Goal: Information Seeking & Learning: Learn about a topic

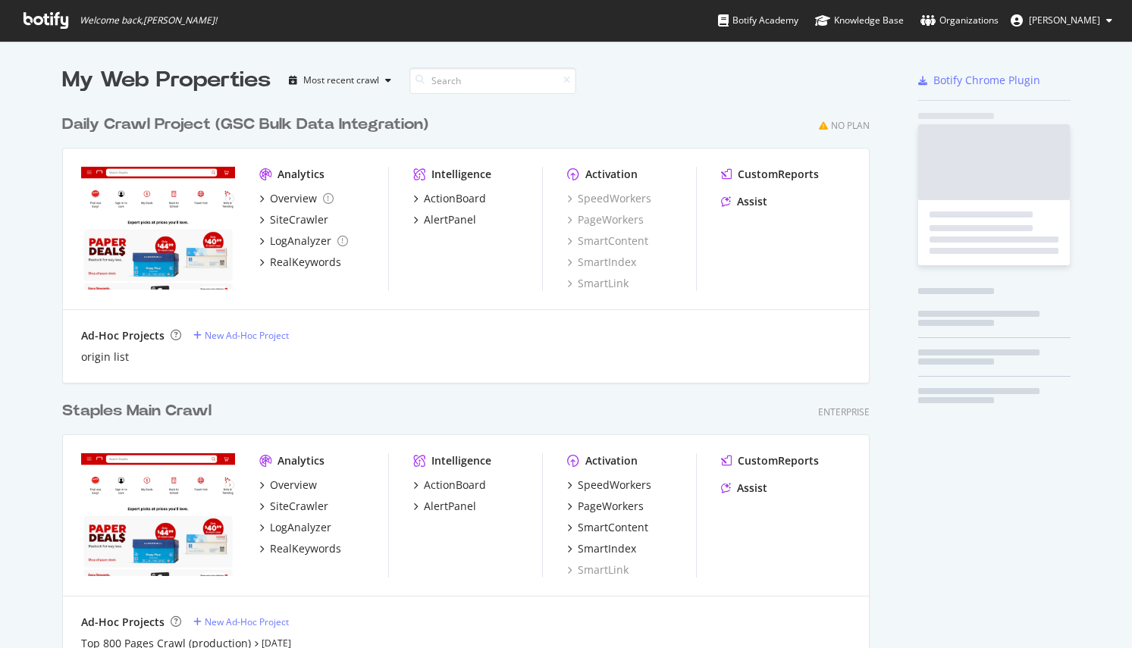
scroll to position [1183, 808]
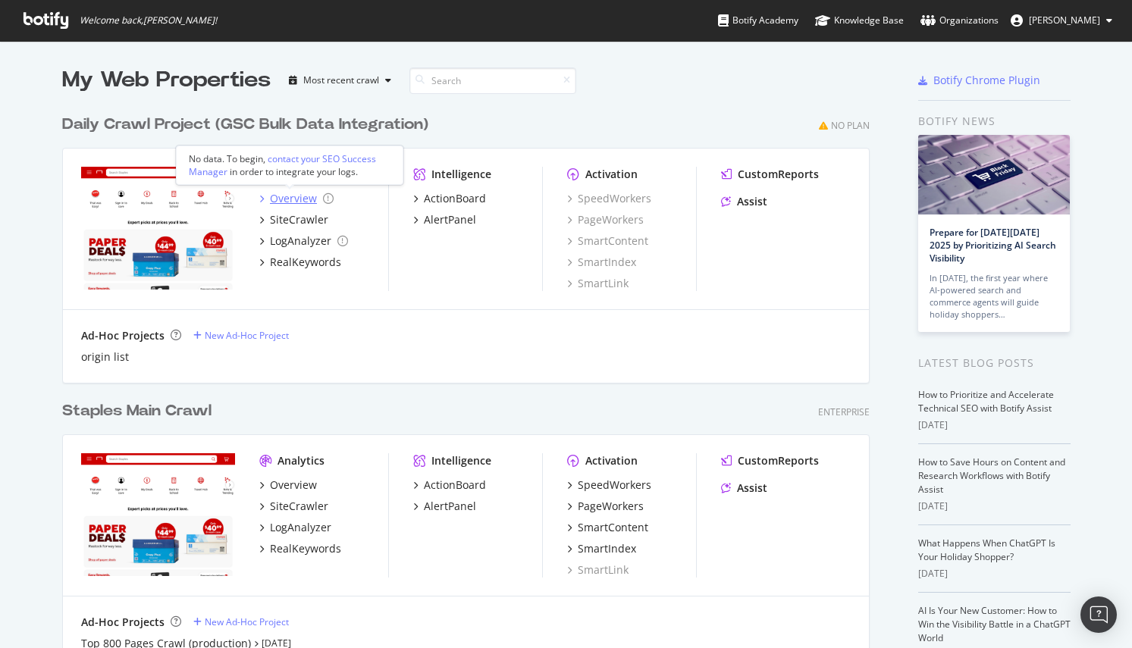
click at [287, 191] on div "Overview" at bounding box center [293, 198] width 47 height 15
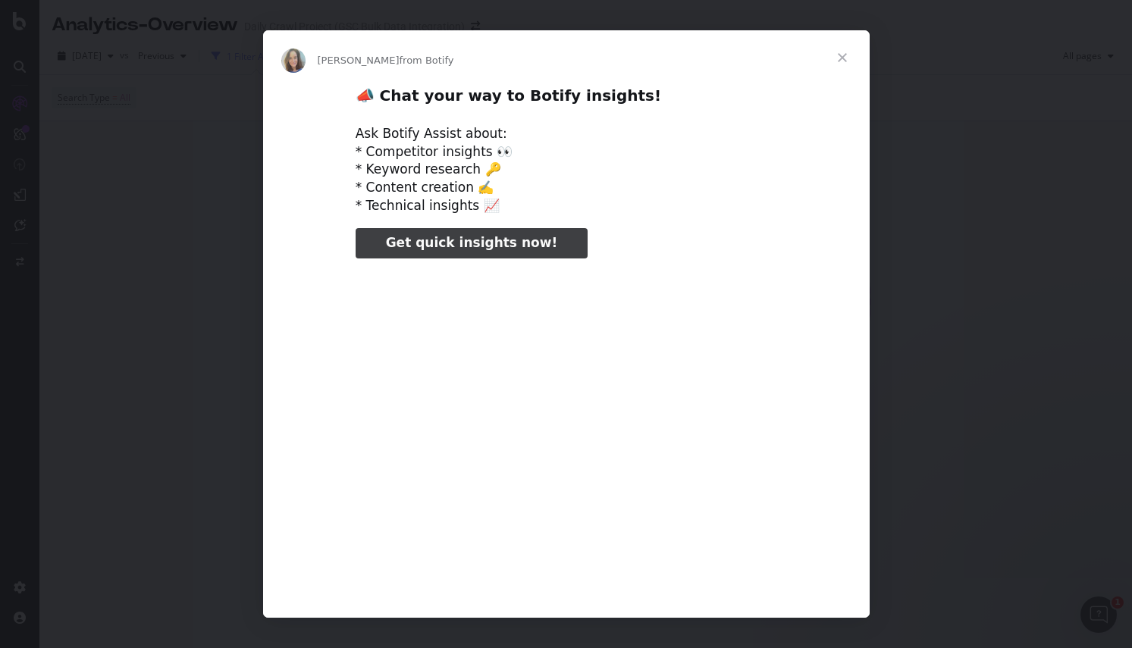
type input "184870"
click at [840, 56] on span "Close" at bounding box center [842, 57] width 55 height 55
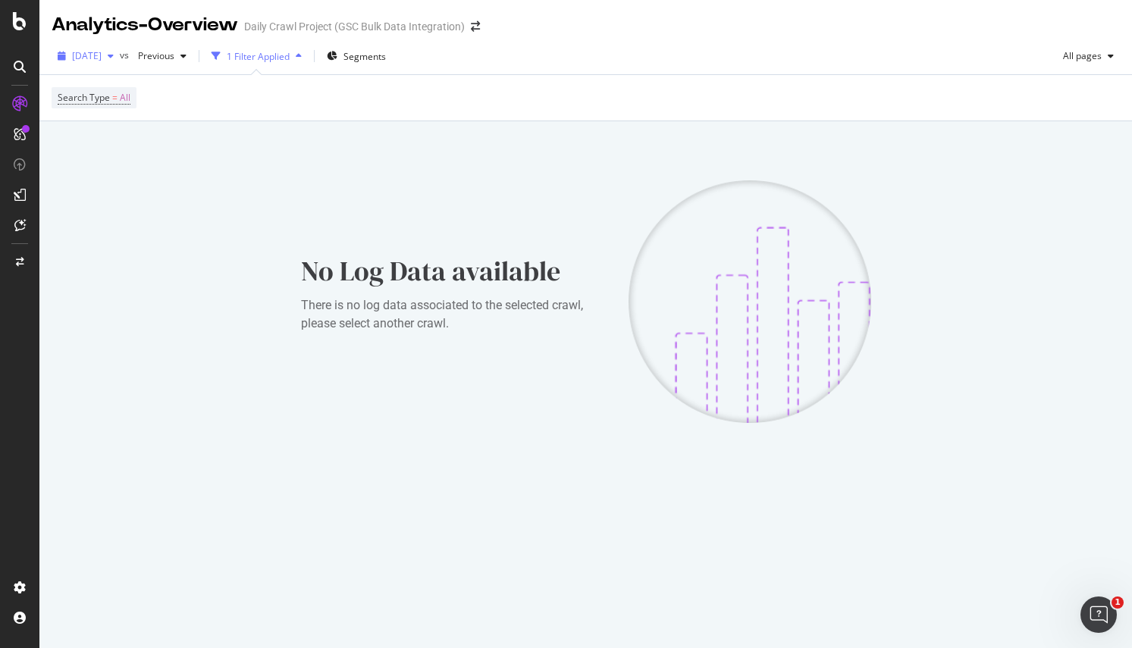
click at [102, 49] on span "[DATE]" at bounding box center [87, 55] width 30 height 13
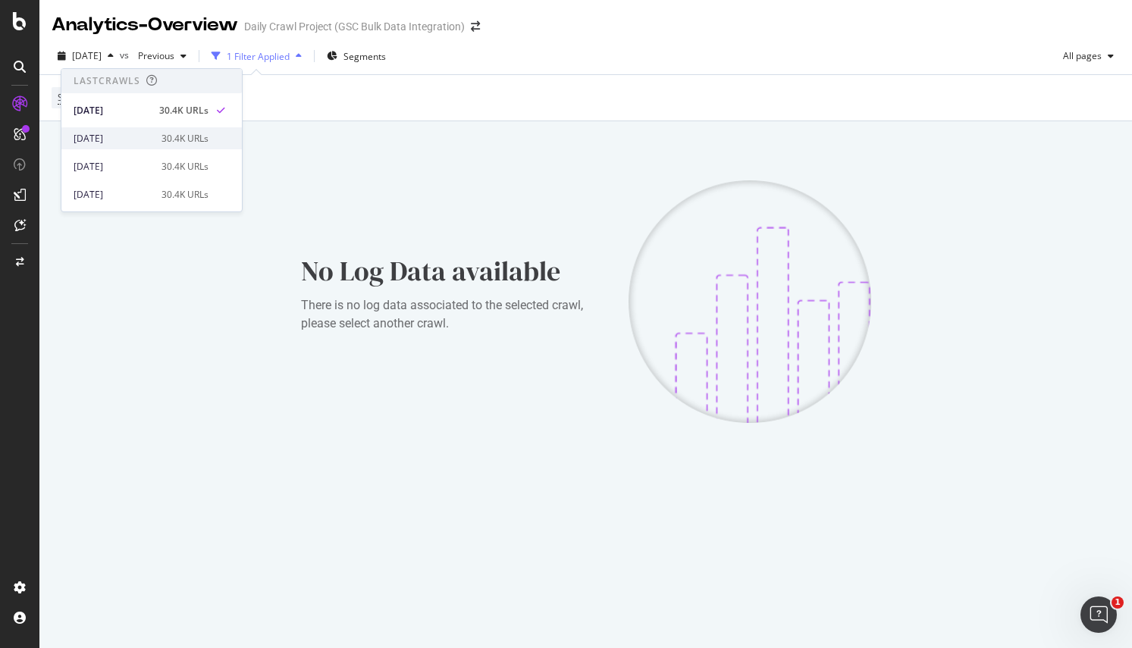
click at [125, 136] on div "[DATE]" at bounding box center [113, 139] width 79 height 14
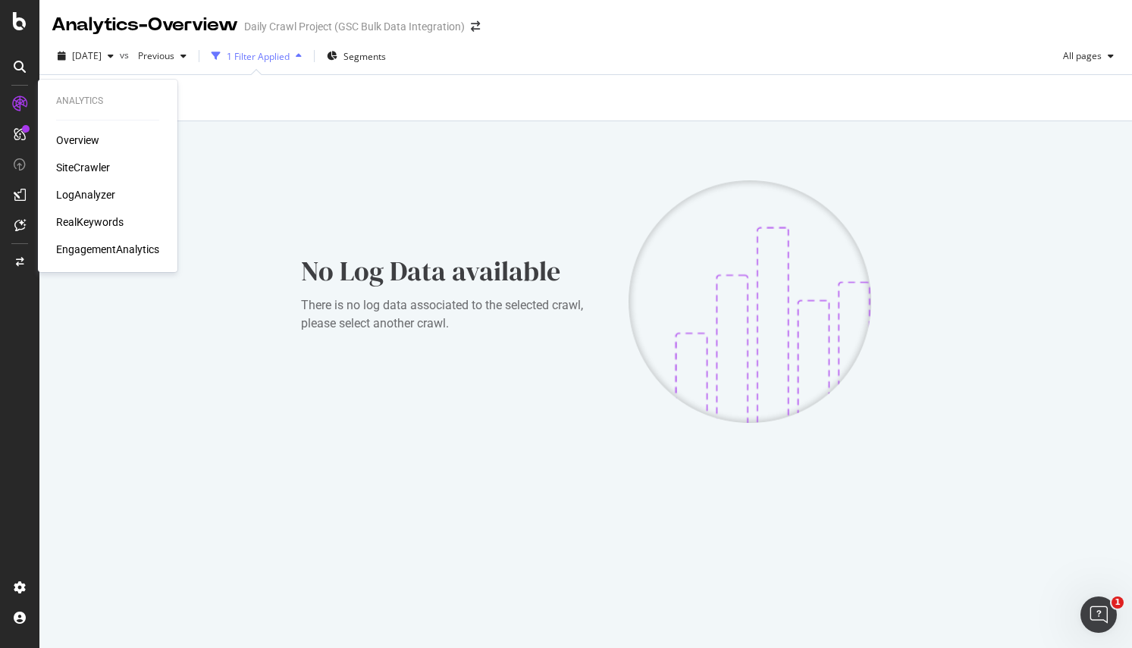
click at [84, 168] on div "SiteCrawler" at bounding box center [83, 167] width 54 height 15
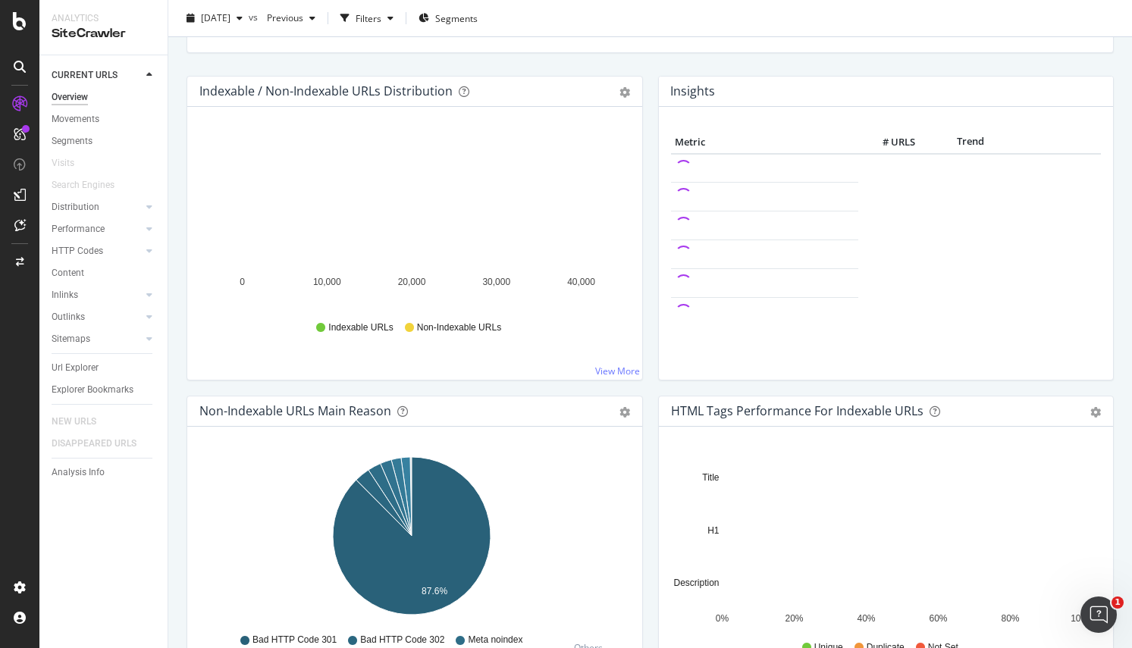
scroll to position [152, 0]
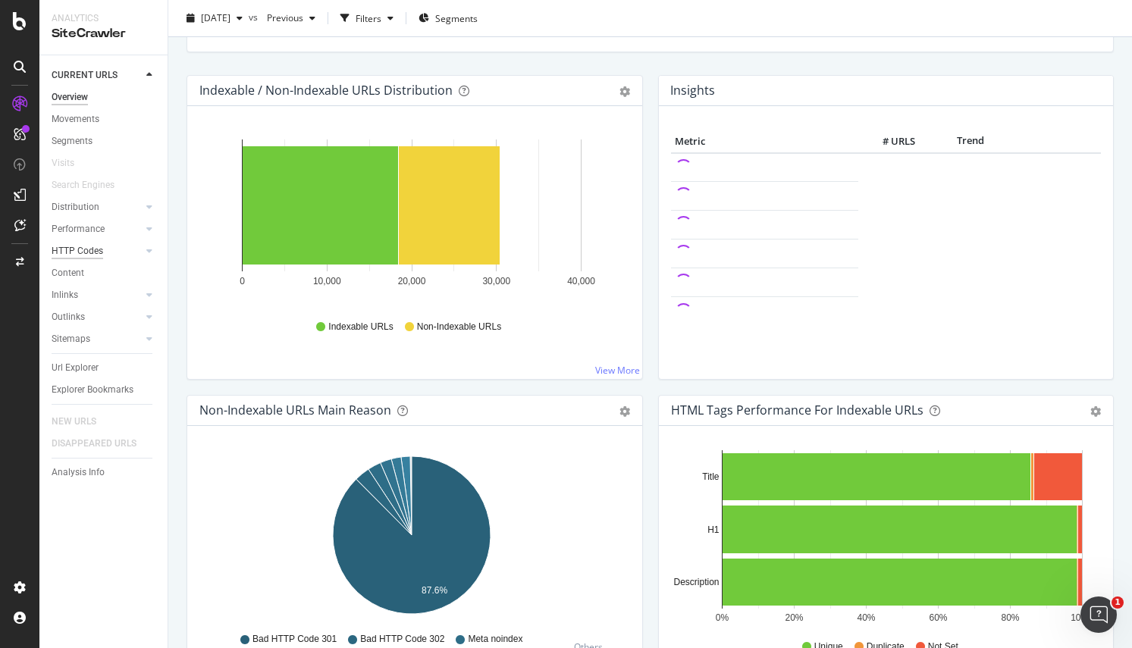
click at [83, 247] on div "HTTP Codes" at bounding box center [78, 251] width 52 height 16
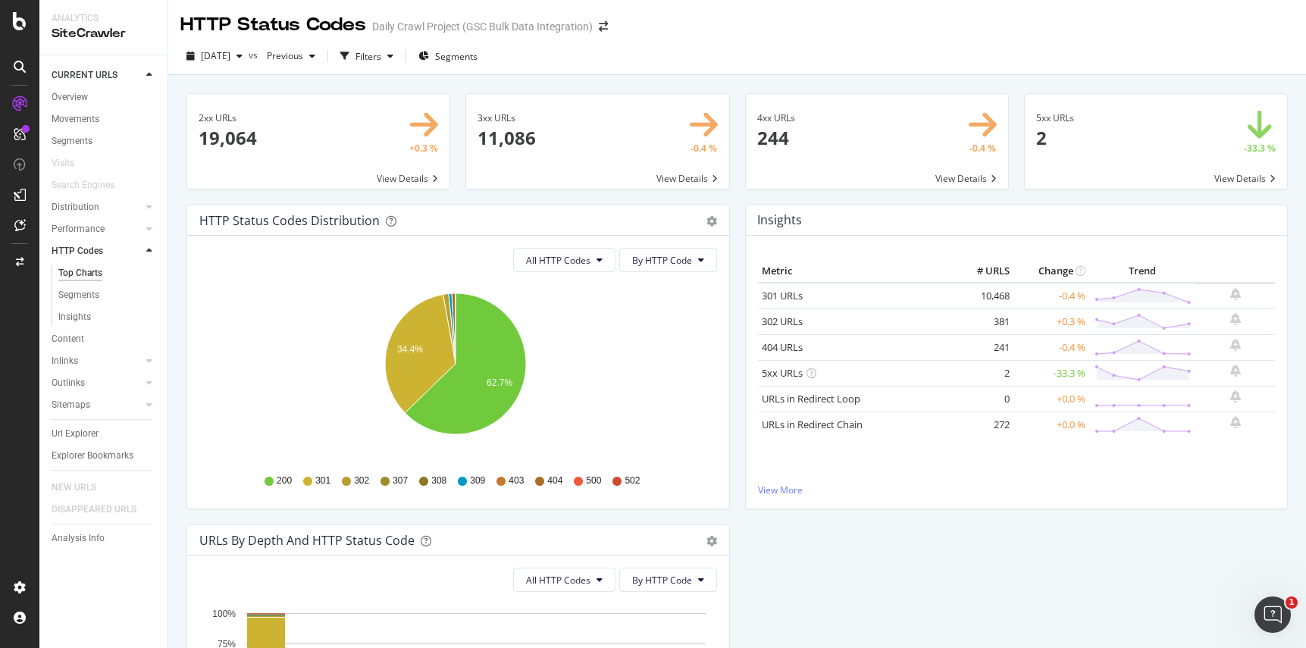
drag, startPoint x: 1206, startPoint y: 7, endPoint x: 1185, endPoint y: 0, distance: 21.6
click at [1131, 7] on div "HTTP Status Codes Daily Crawl Project (GSC Bulk Data Integration)" at bounding box center [737, 19] width 1138 height 38
